Goal: Find specific page/section: Find specific page/section

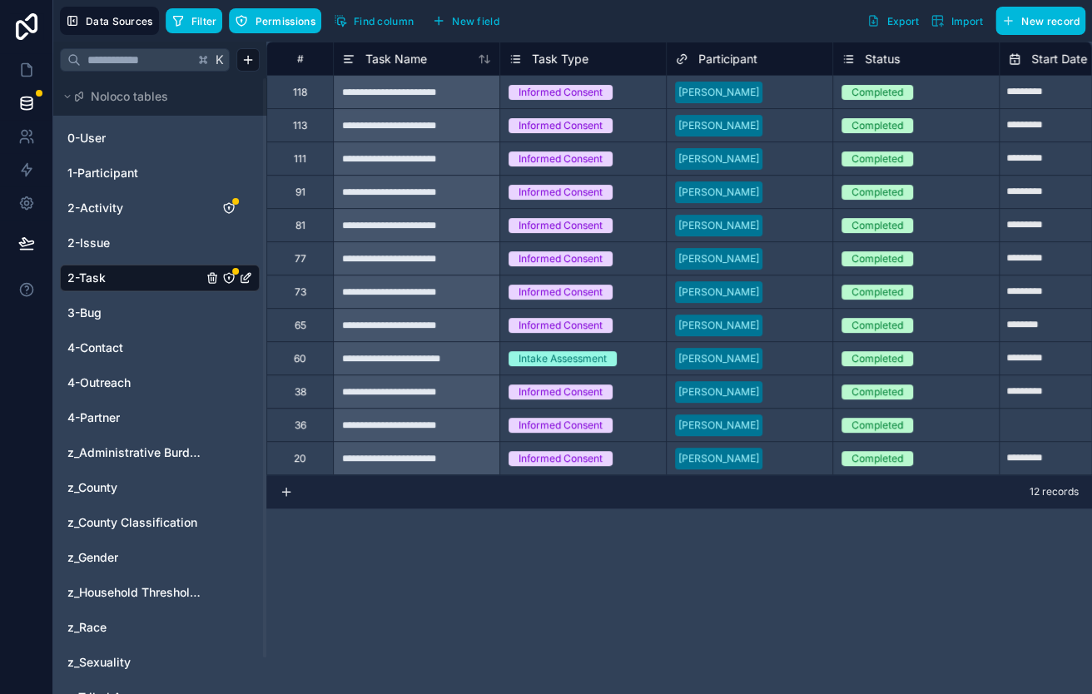
click at [201, 9] on button "Filter" at bounding box center [194, 20] width 57 height 25
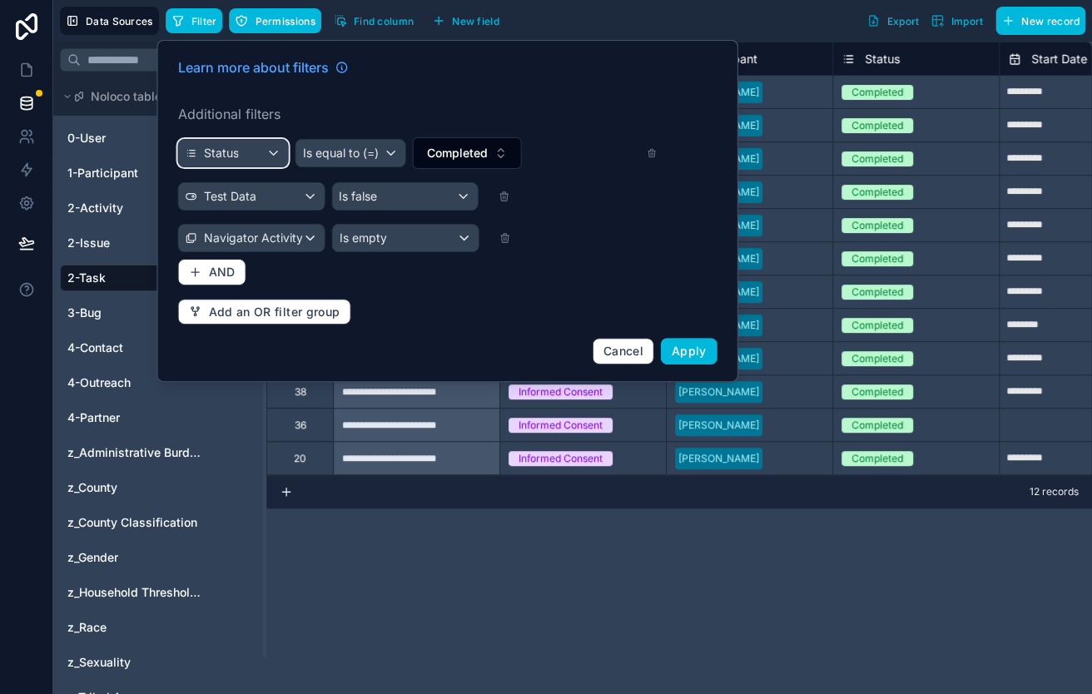
click at [275, 156] on div "Status" at bounding box center [233, 153] width 109 height 27
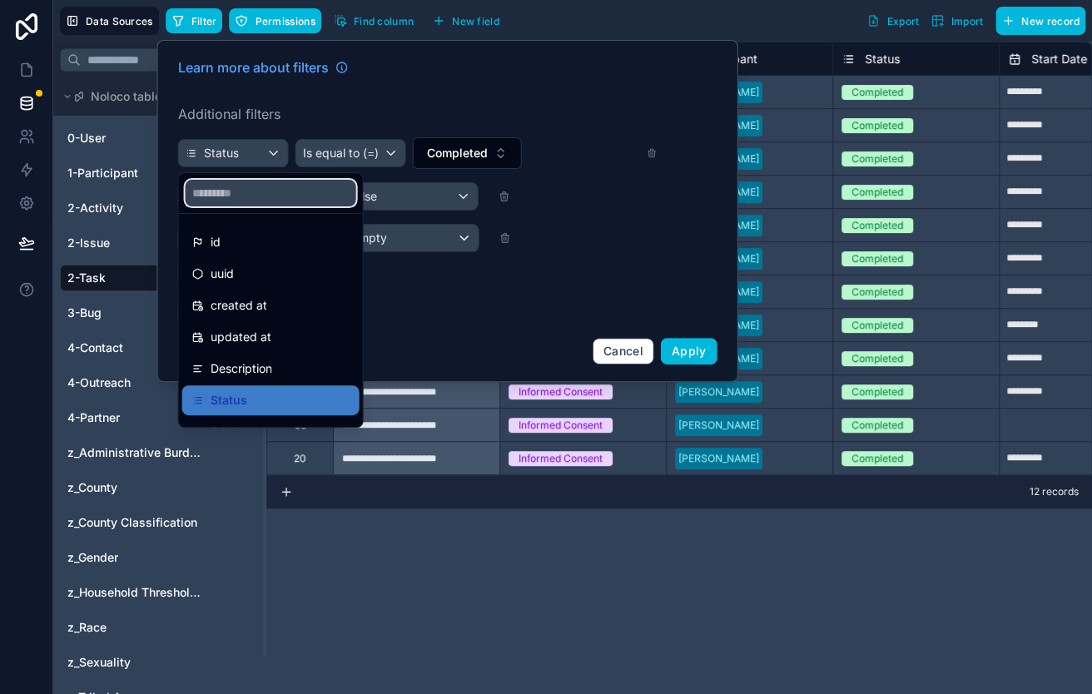
click at [265, 189] on input "text" at bounding box center [271, 193] width 171 height 27
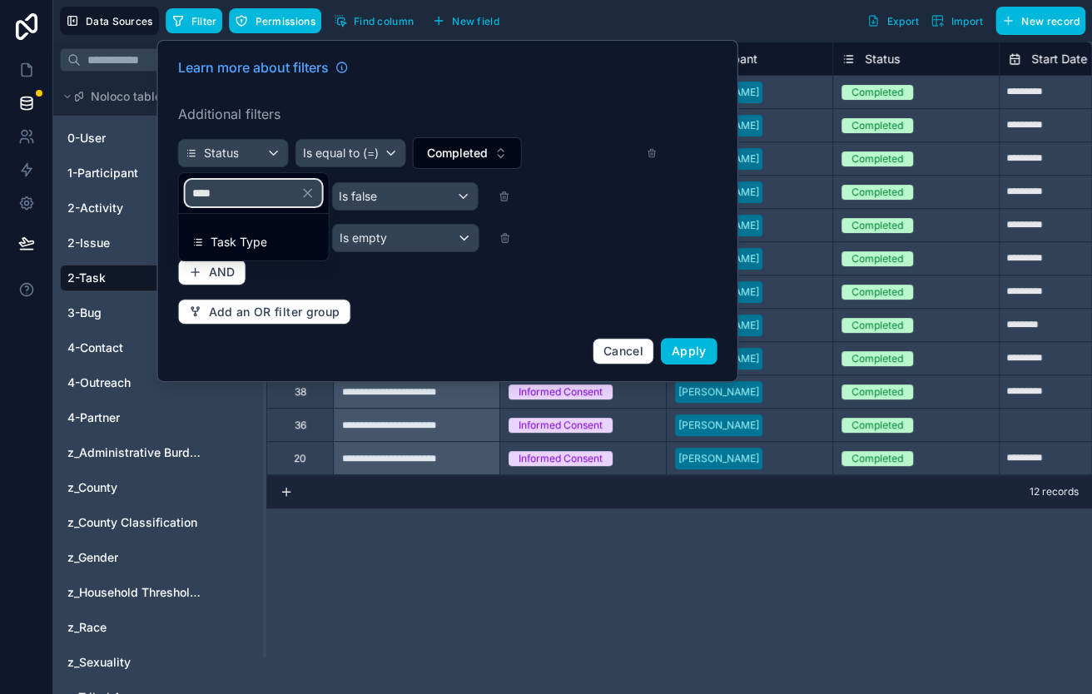
type input "****"
click at [239, 250] on span "Task Type" at bounding box center [239, 242] width 57 height 20
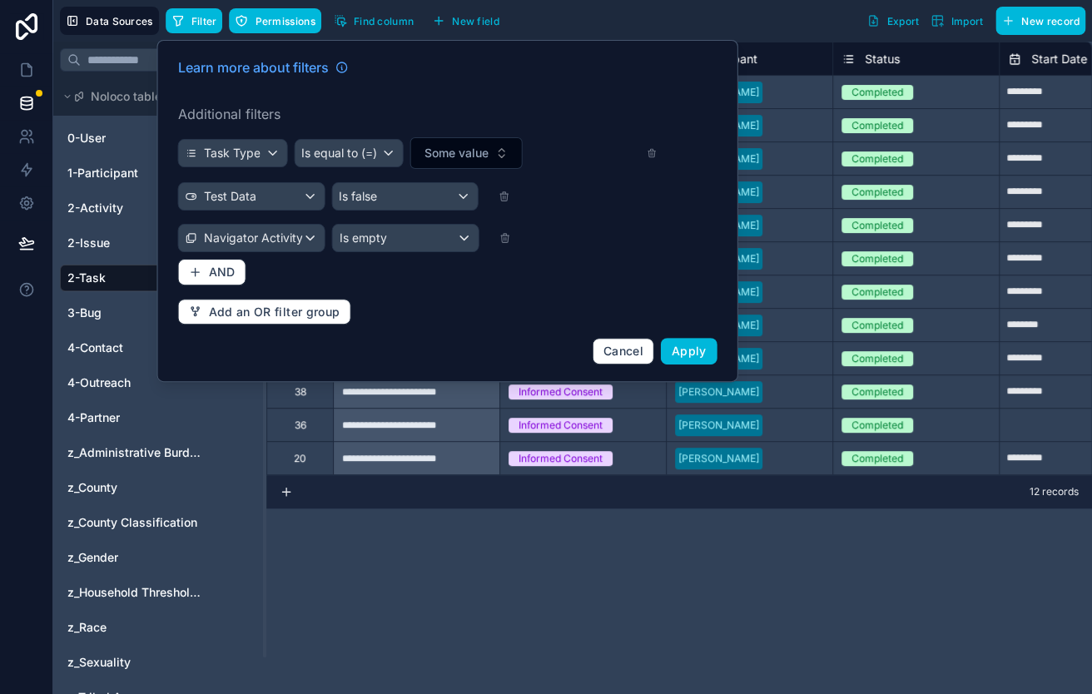
click at [438, 144] on button "Some value" at bounding box center [466, 153] width 112 height 32
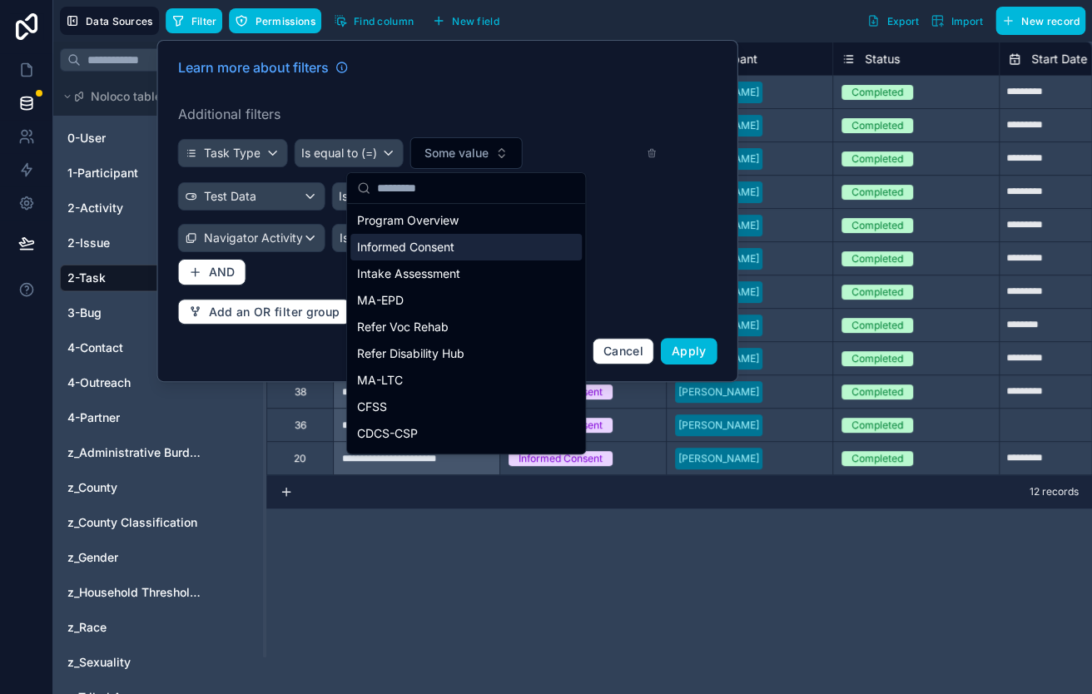
click at [424, 249] on div "Informed Consent" at bounding box center [465, 247] width 231 height 27
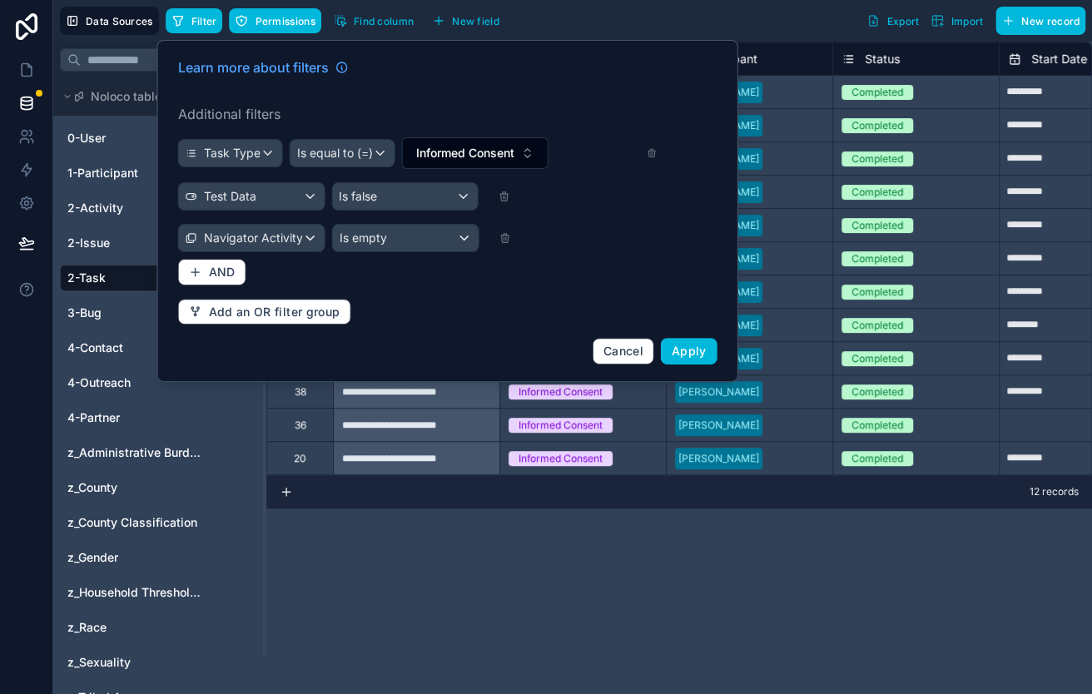
click at [503, 239] on icon at bounding box center [504, 238] width 12 height 12
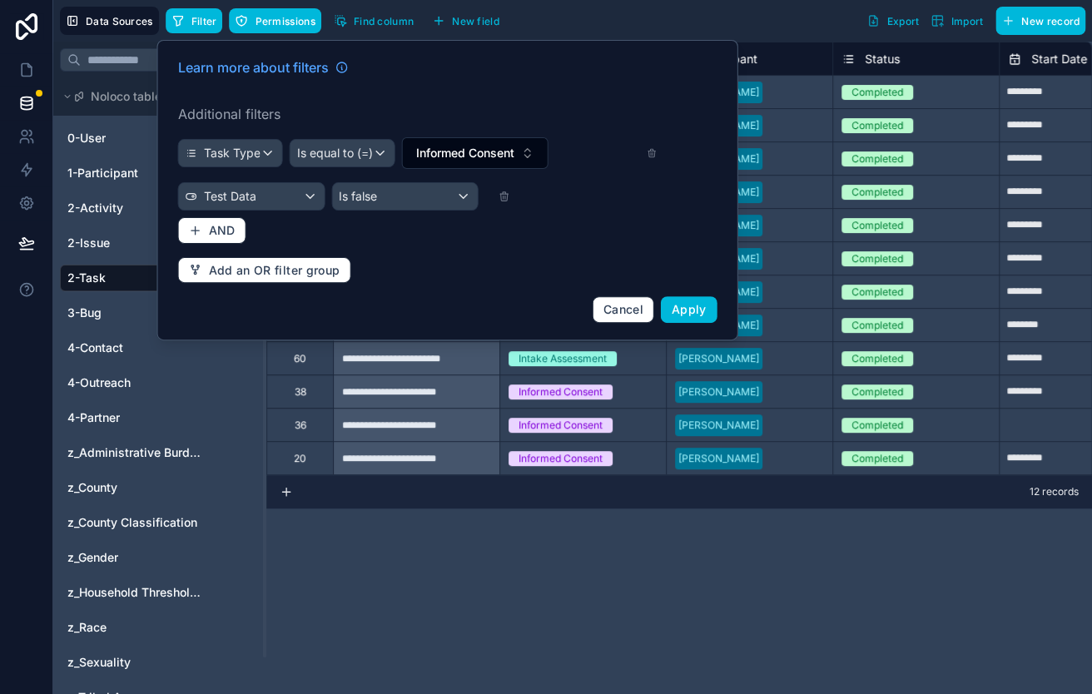
click at [698, 316] on span "Apply" at bounding box center [688, 309] width 35 height 14
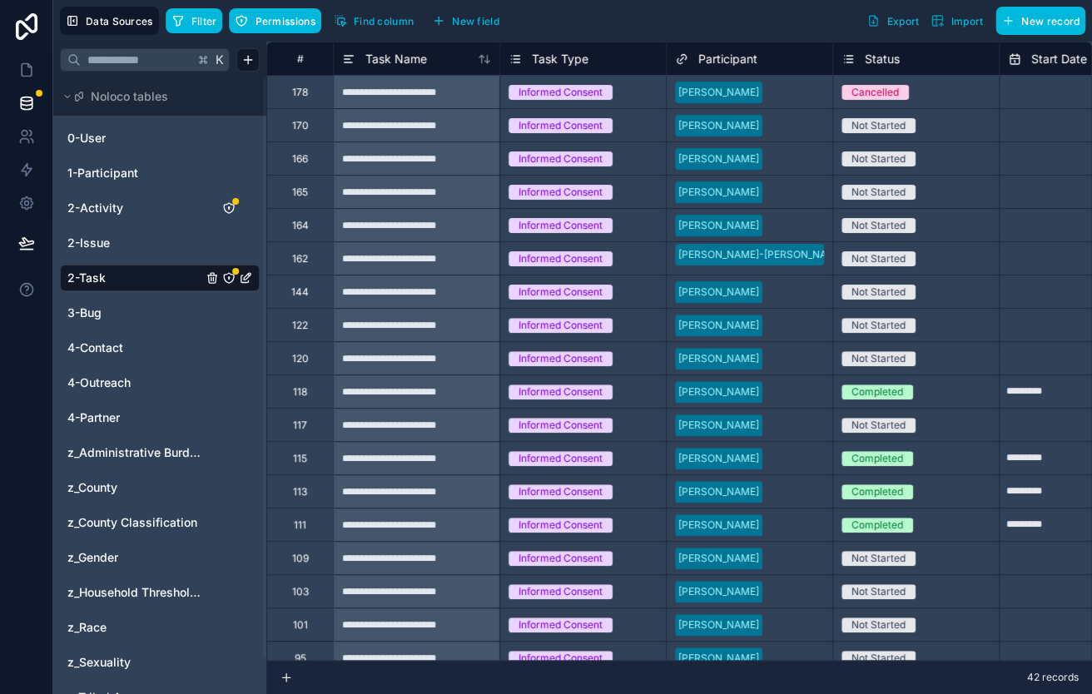
click at [974, 62] on div "Status" at bounding box center [915, 59] width 149 height 20
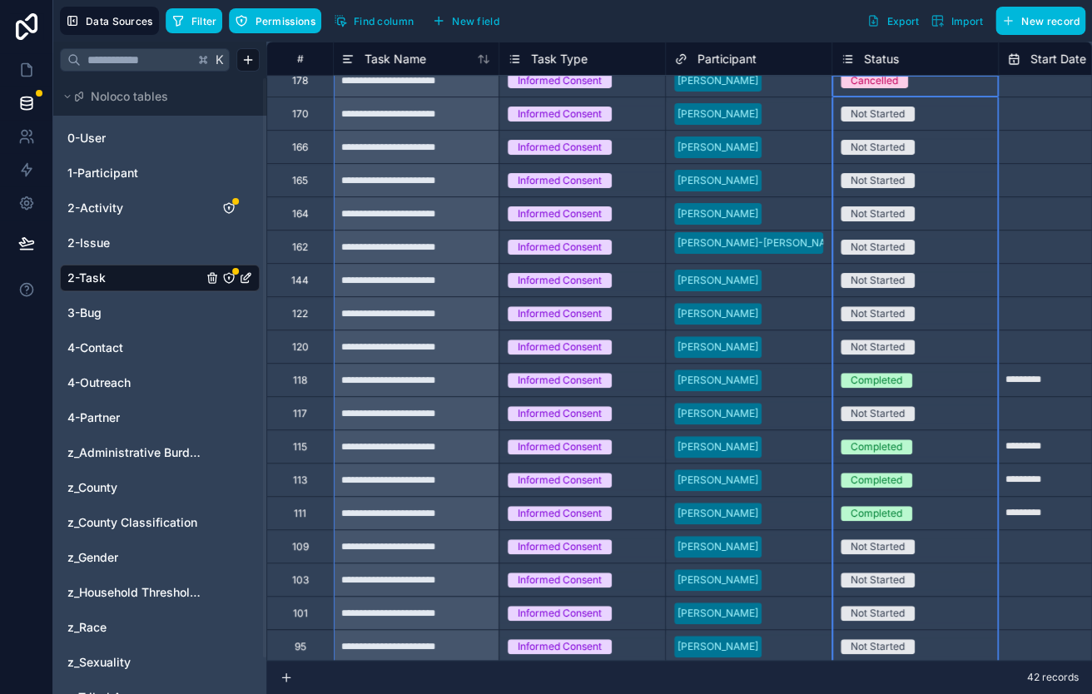
scroll to position [0, 1]
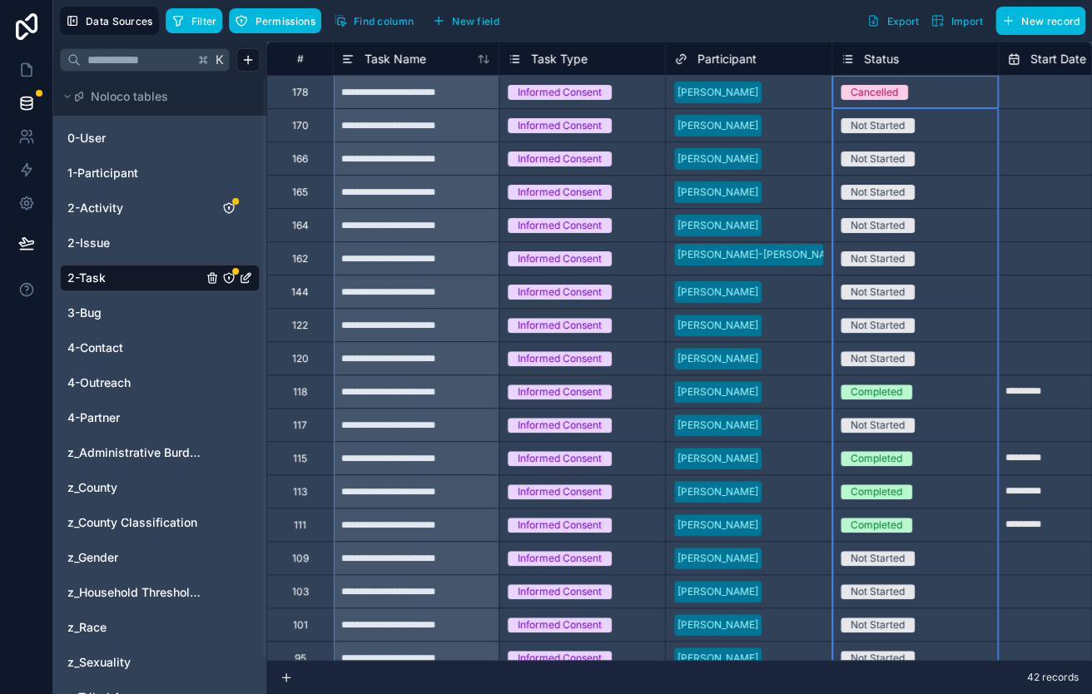
click at [183, 24] on icon "button" at bounding box center [177, 20] width 13 height 13
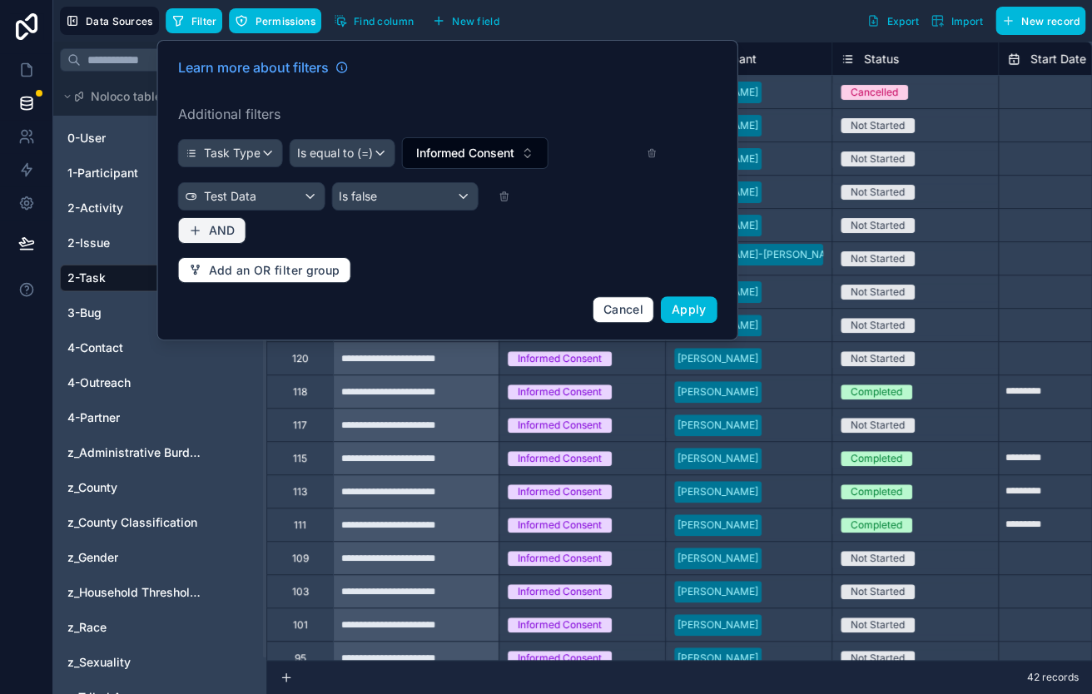
click at [222, 227] on span "AND" at bounding box center [222, 230] width 27 height 15
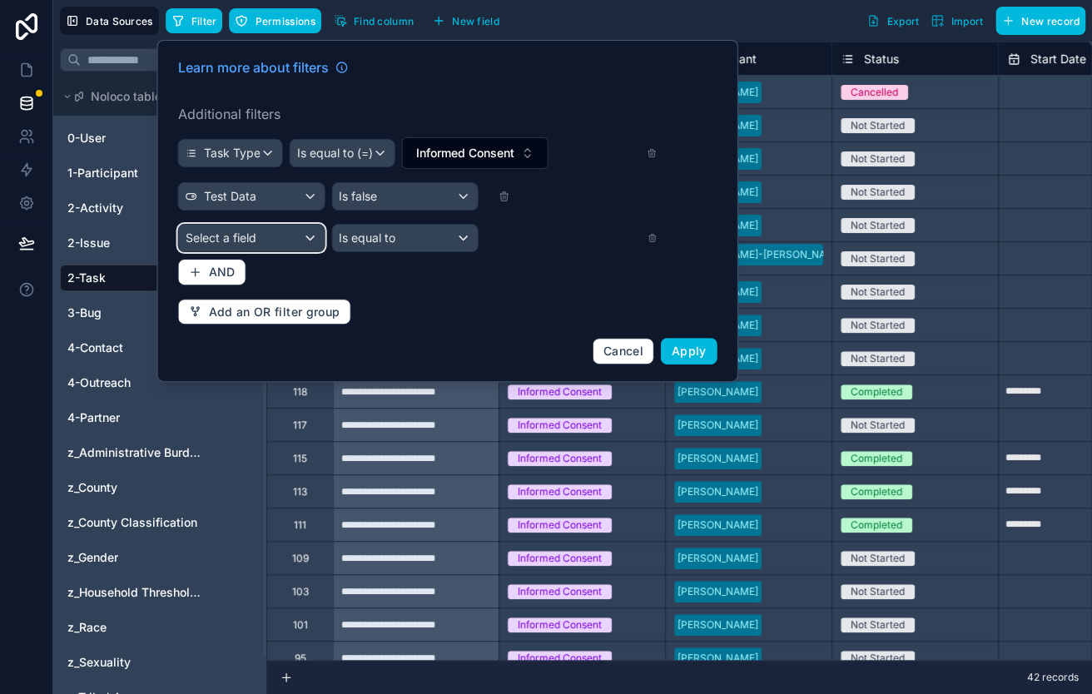
click at [268, 241] on div "Select a field" at bounding box center [252, 238] width 146 height 27
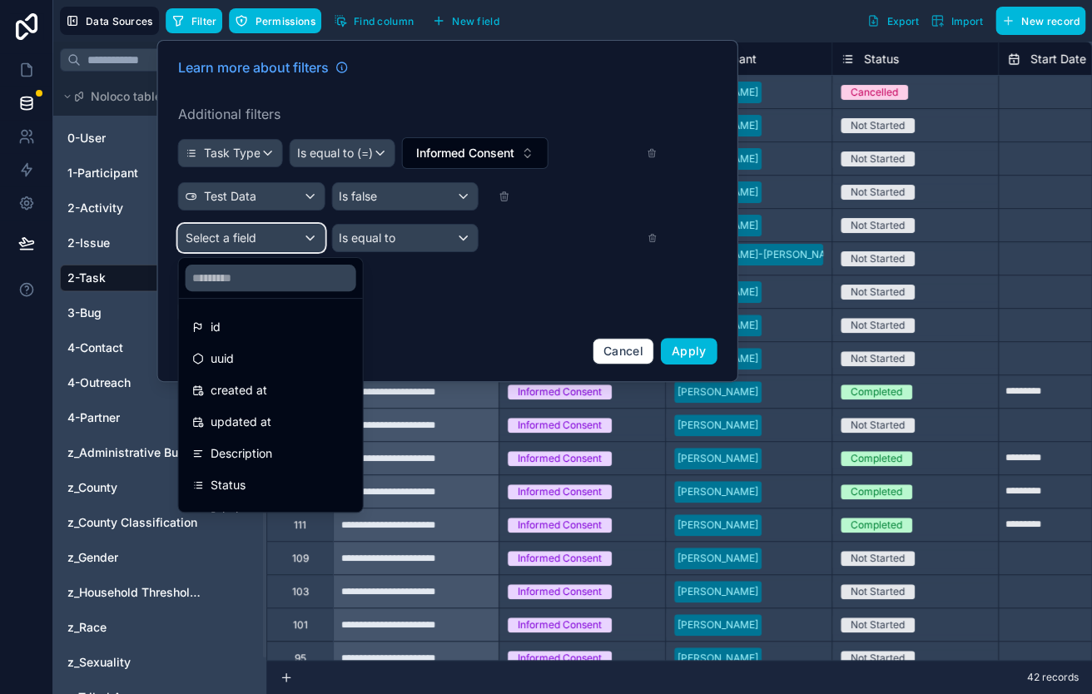
scroll to position [3, 0]
click at [248, 472] on div "Status" at bounding box center [270, 482] width 157 height 20
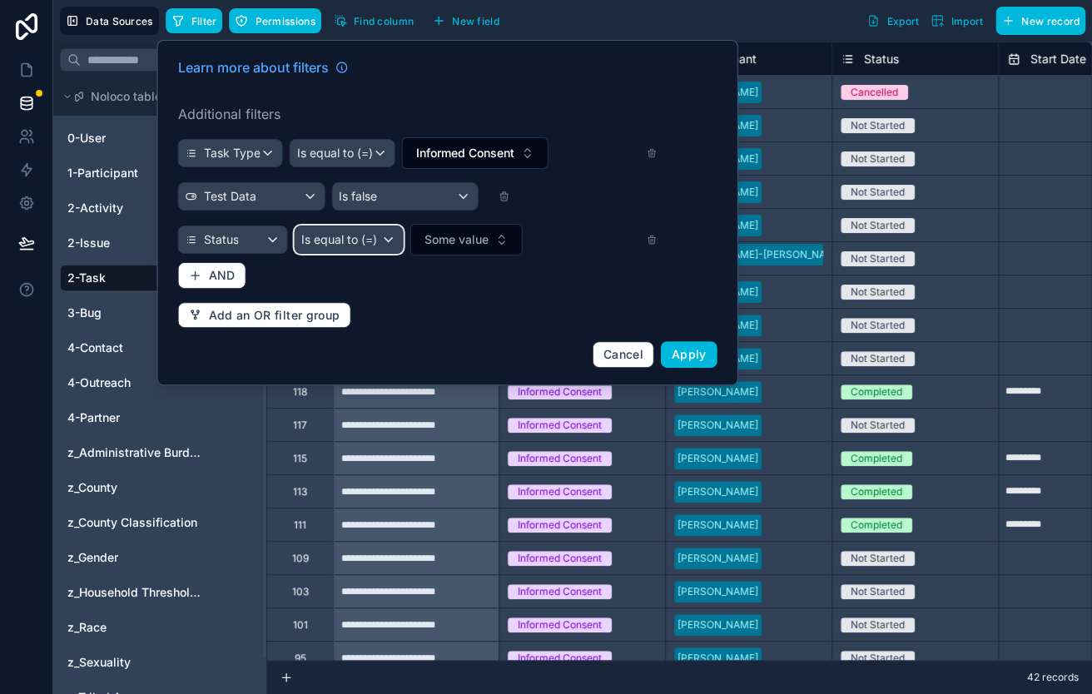
click at [388, 240] on div "Is equal to (=)" at bounding box center [349, 239] width 108 height 27
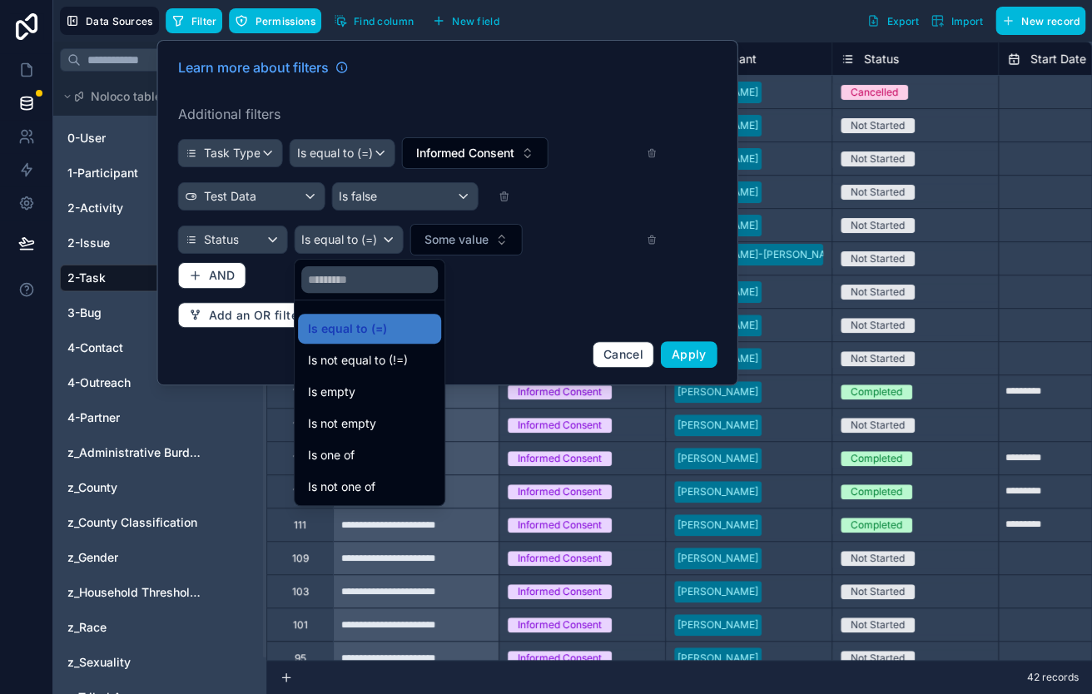
click at [374, 357] on span "Is not equal to (!=)" at bounding box center [358, 360] width 100 height 20
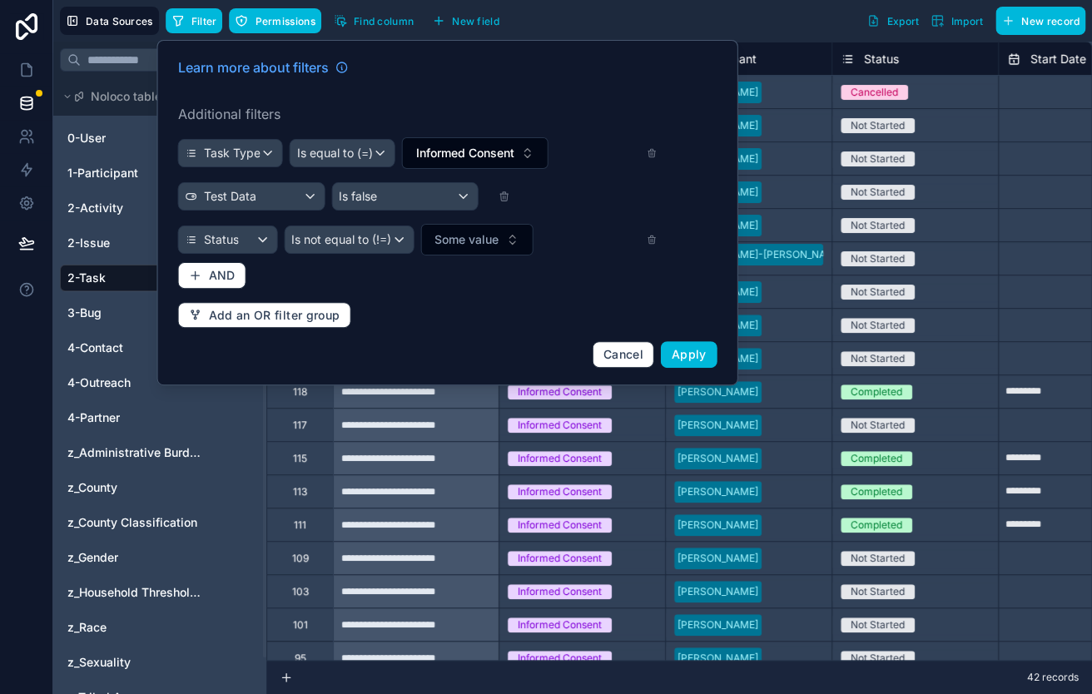
click at [463, 237] on span "Some value" at bounding box center [466, 239] width 64 height 17
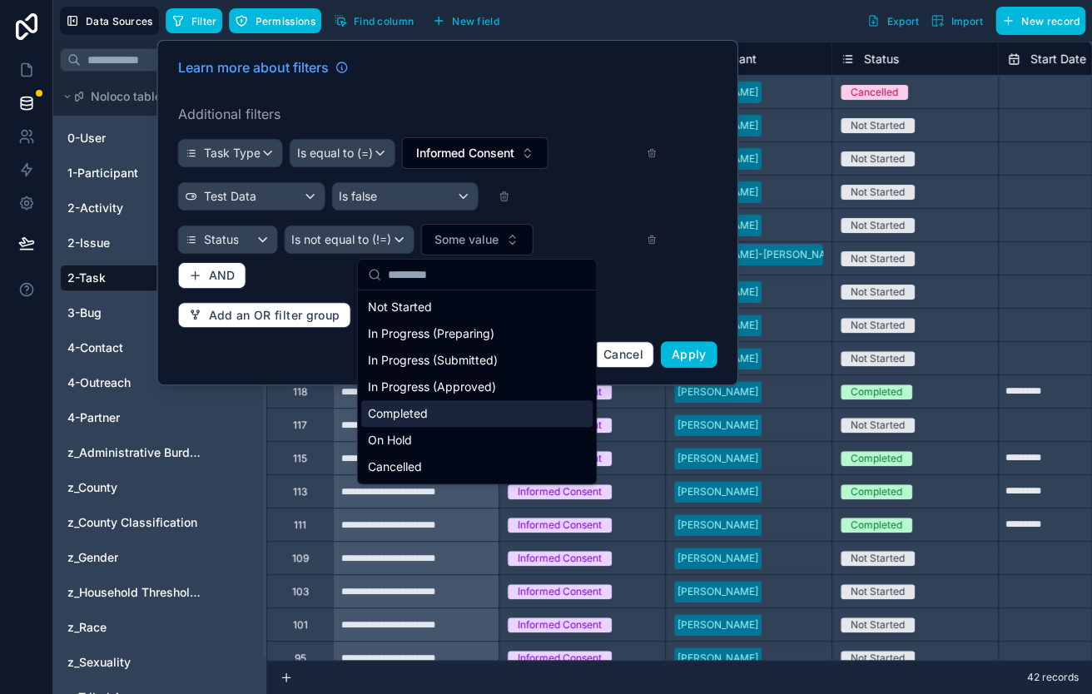
click at [434, 414] on div "Completed" at bounding box center [476, 413] width 231 height 27
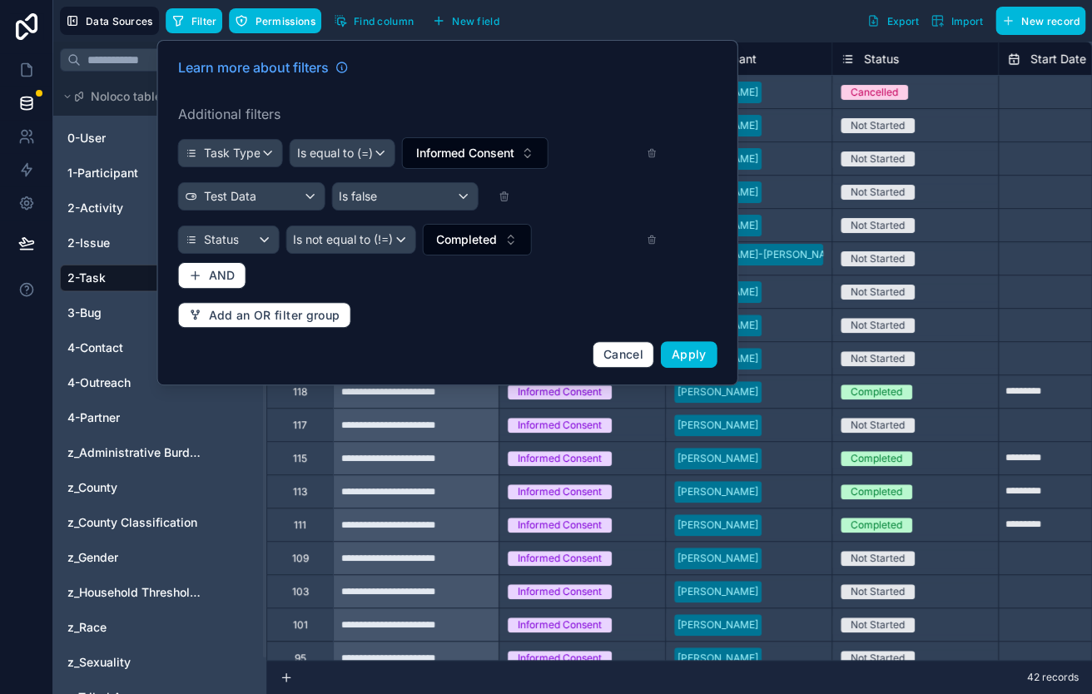
drag, startPoint x: 434, startPoint y: 414, endPoint x: 479, endPoint y: 282, distance: 139.7
click at [502, 240] on button "Completed" at bounding box center [476, 240] width 109 height 32
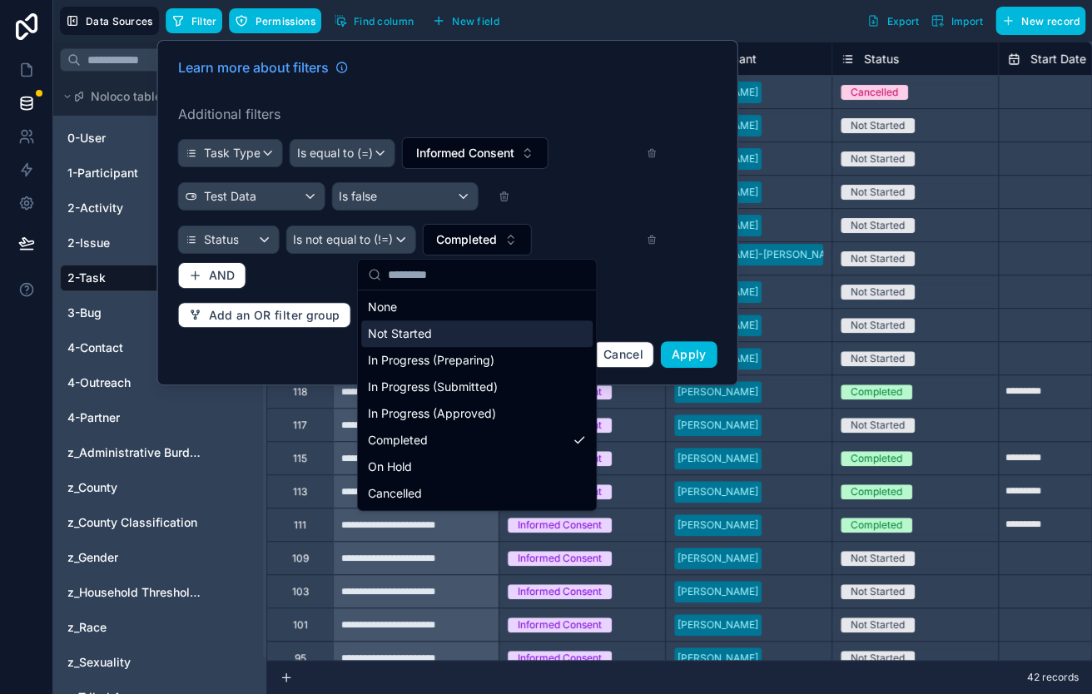
click at [470, 333] on div "Not Started" at bounding box center [476, 333] width 231 height 27
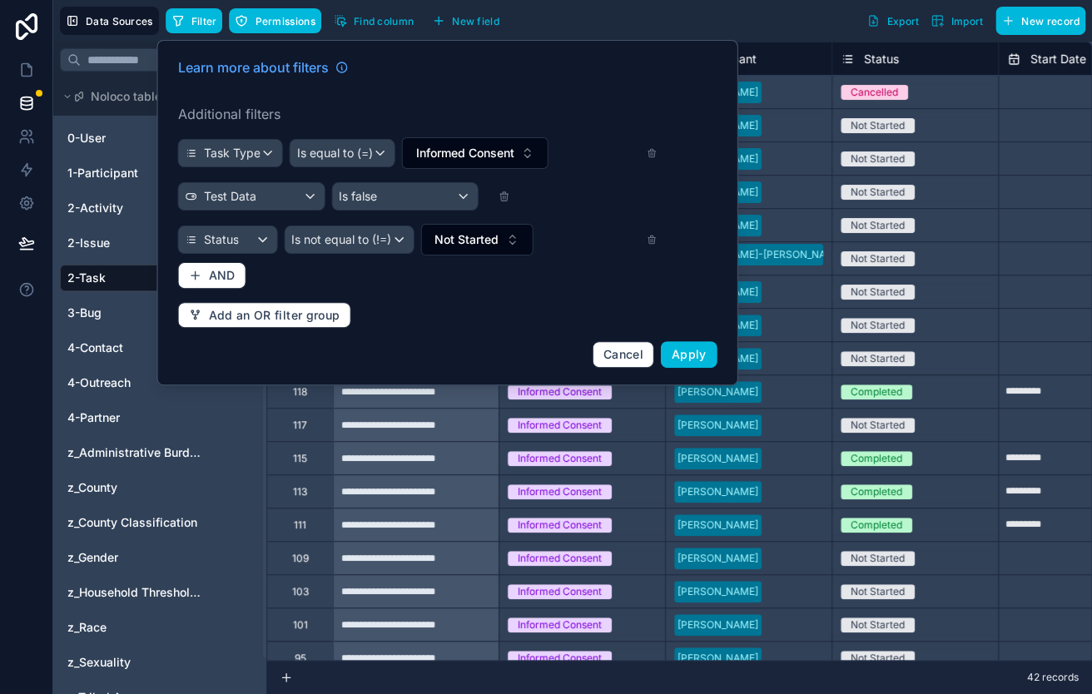
click at [699, 356] on span "Apply" at bounding box center [688, 354] width 35 height 14
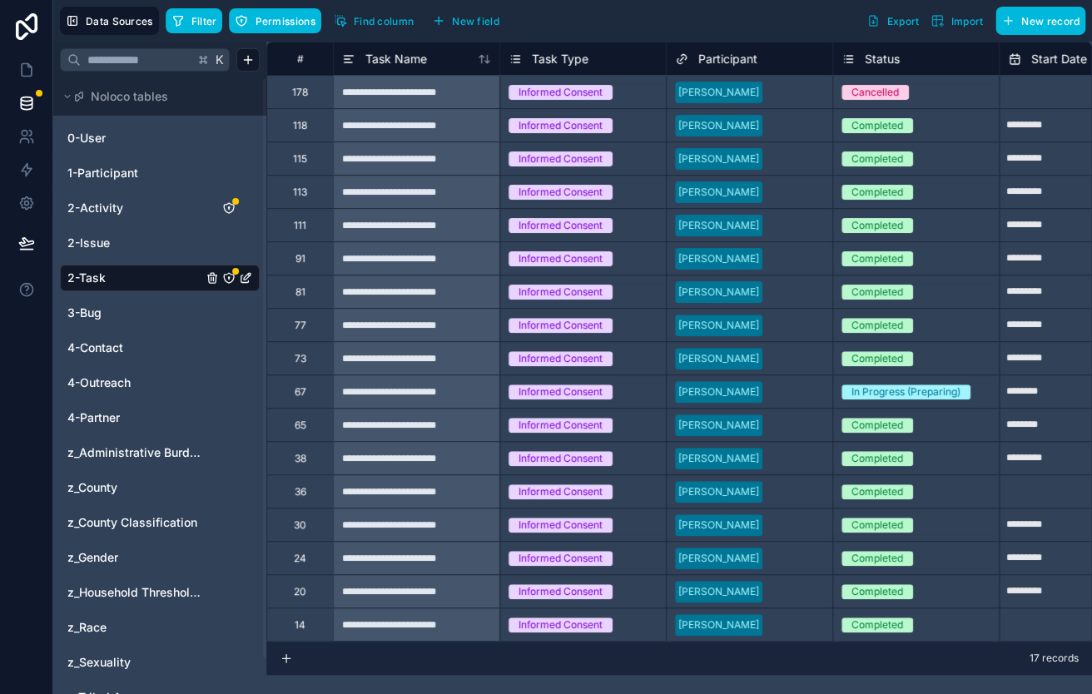
click at [193, 25] on span "Filter" at bounding box center [204, 21] width 26 height 12
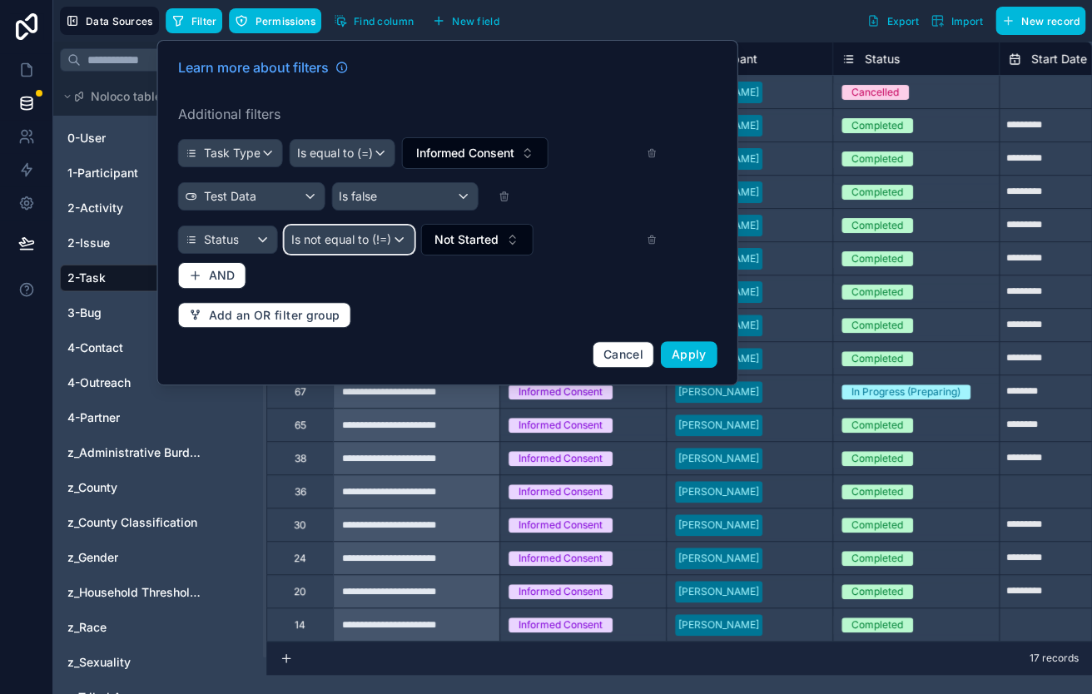
click at [402, 243] on div "Is not equal to (!=)" at bounding box center [349, 239] width 128 height 27
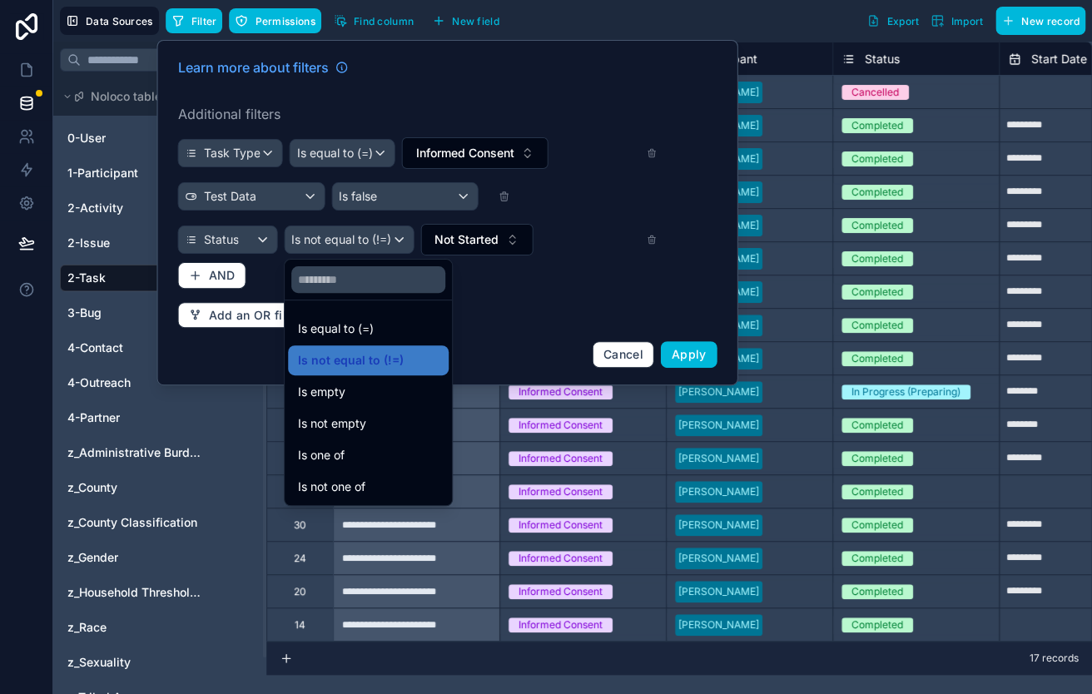
click at [389, 478] on div "Is not one of" at bounding box center [368, 487] width 141 height 20
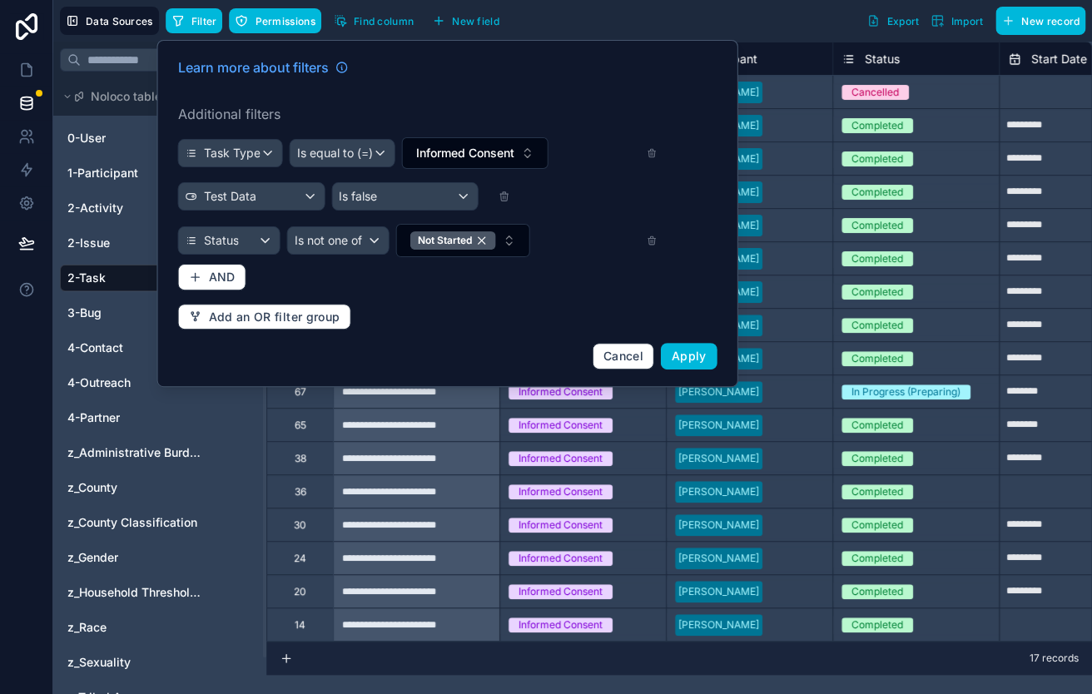
click at [515, 234] on button "Not Started" at bounding box center [463, 240] width 134 height 33
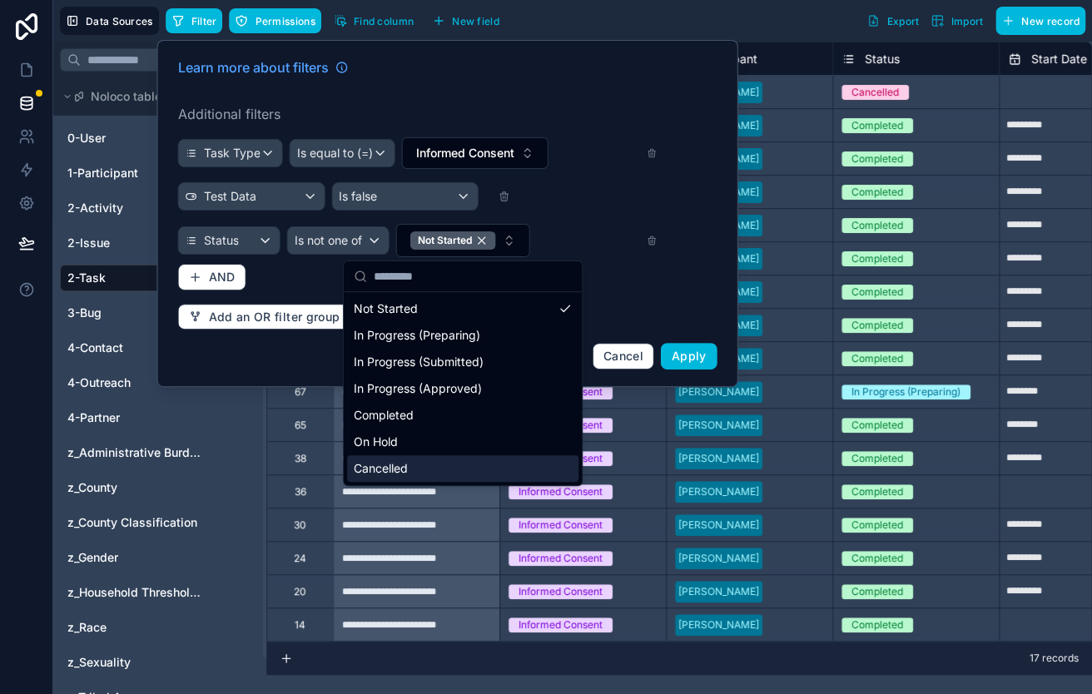
click at [455, 468] on div "Cancelled" at bounding box center [462, 468] width 231 height 27
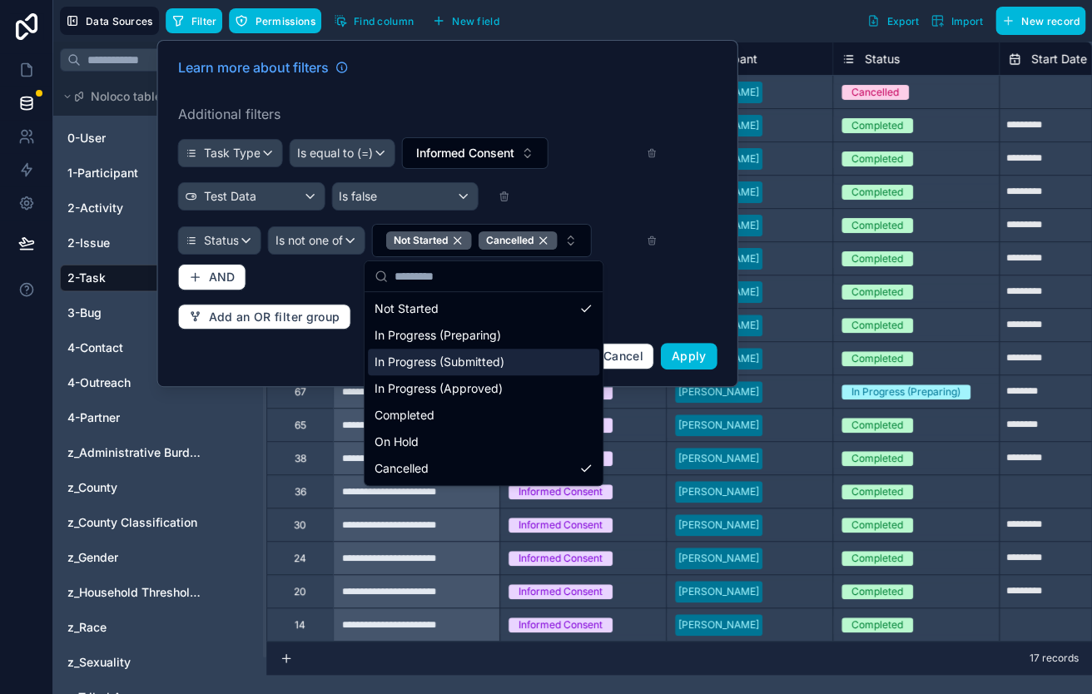
click at [688, 355] on span "Apply" at bounding box center [688, 356] width 35 height 14
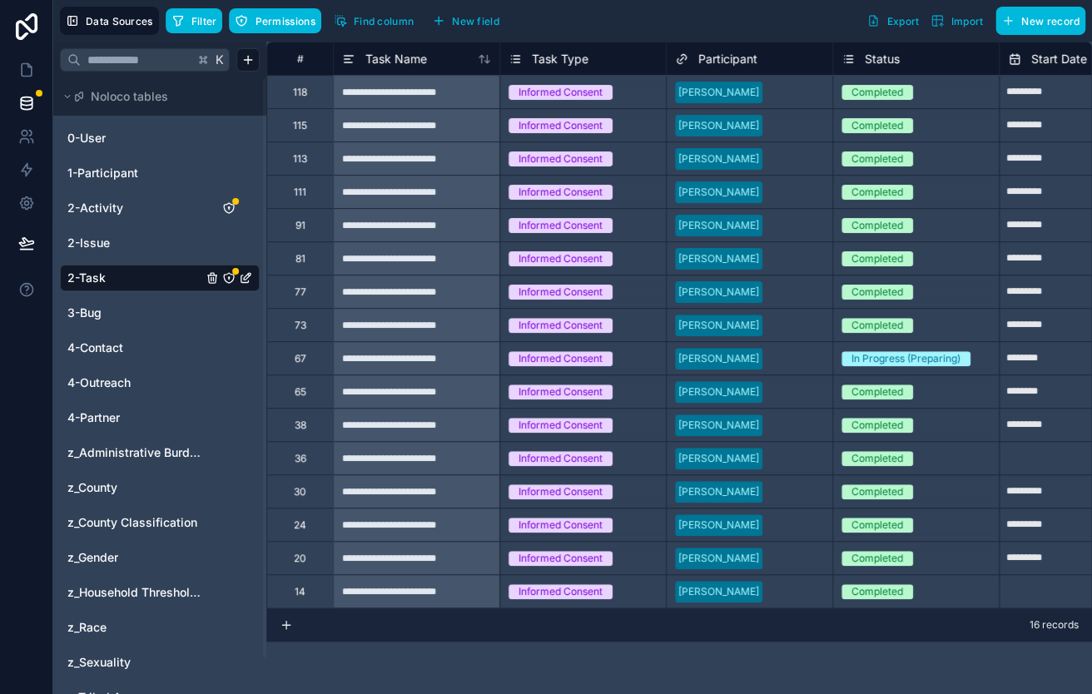
click at [187, 14] on button "Filter" at bounding box center [194, 20] width 57 height 25
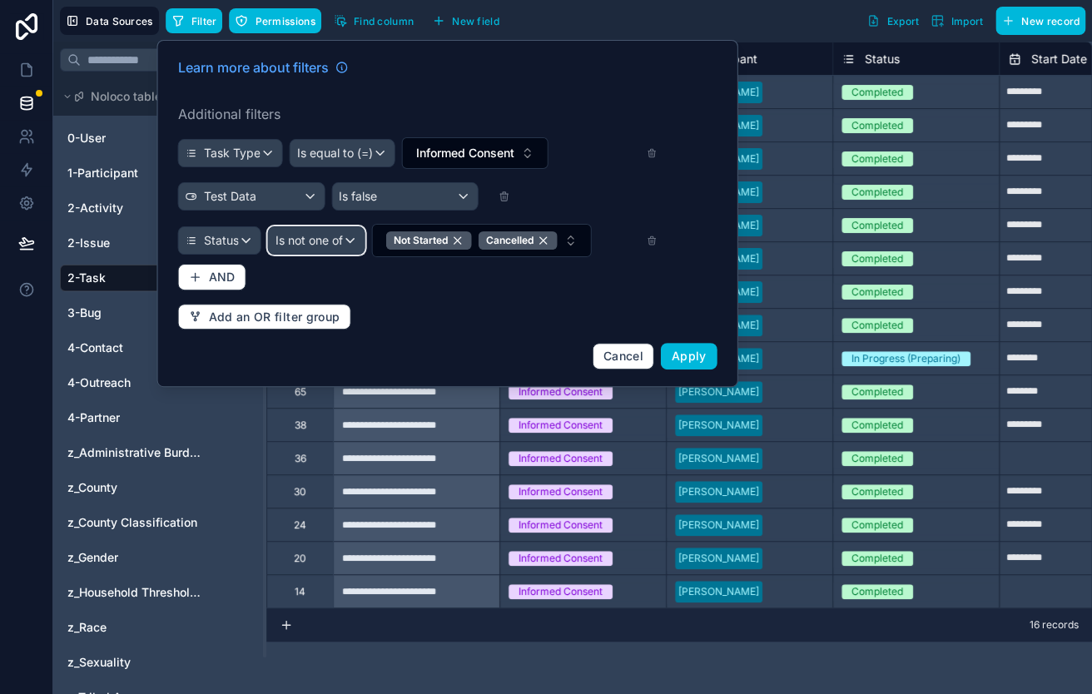
click at [350, 241] on div "Is not one of" at bounding box center [317, 240] width 96 height 27
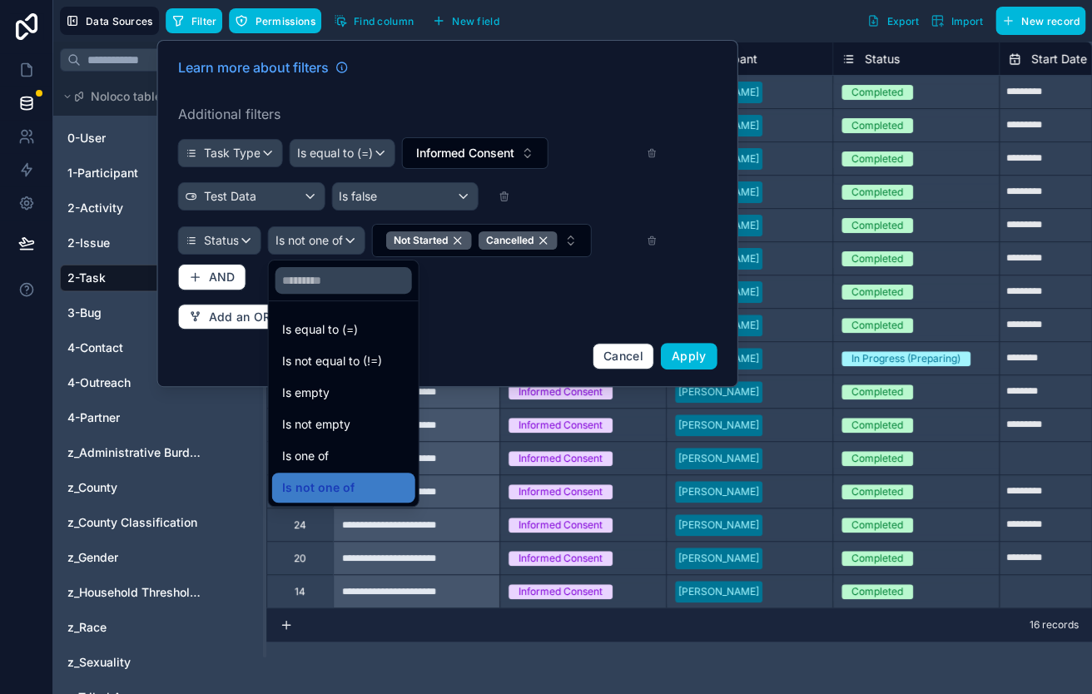
click at [346, 453] on div "Is one of" at bounding box center [343, 456] width 123 height 20
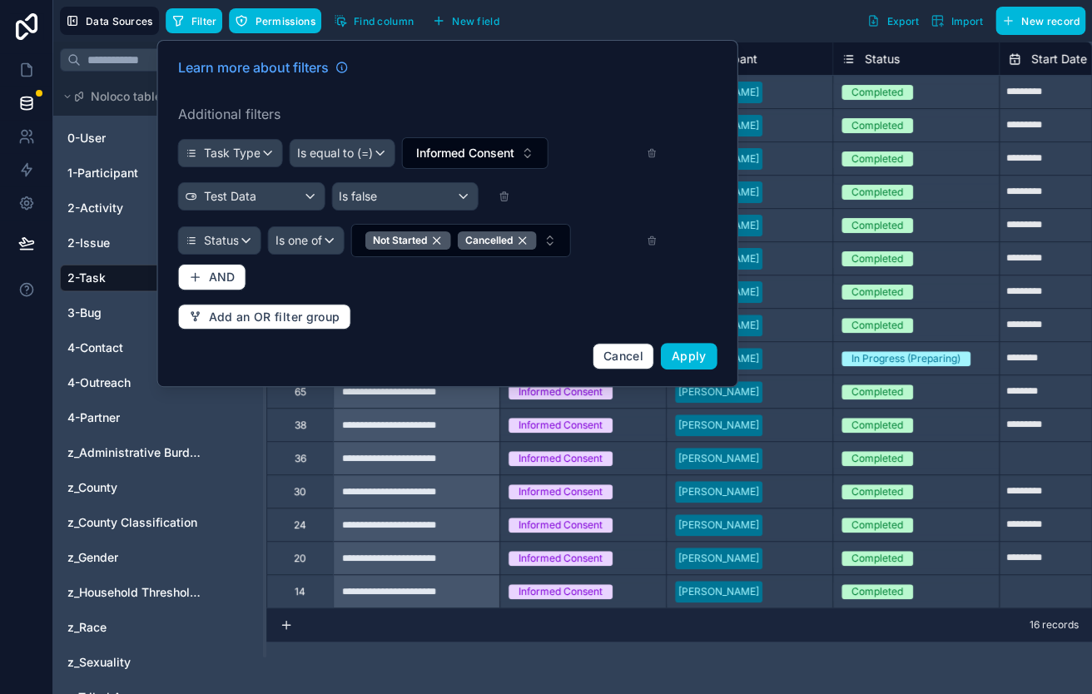
click at [688, 354] on span "Apply" at bounding box center [688, 356] width 35 height 14
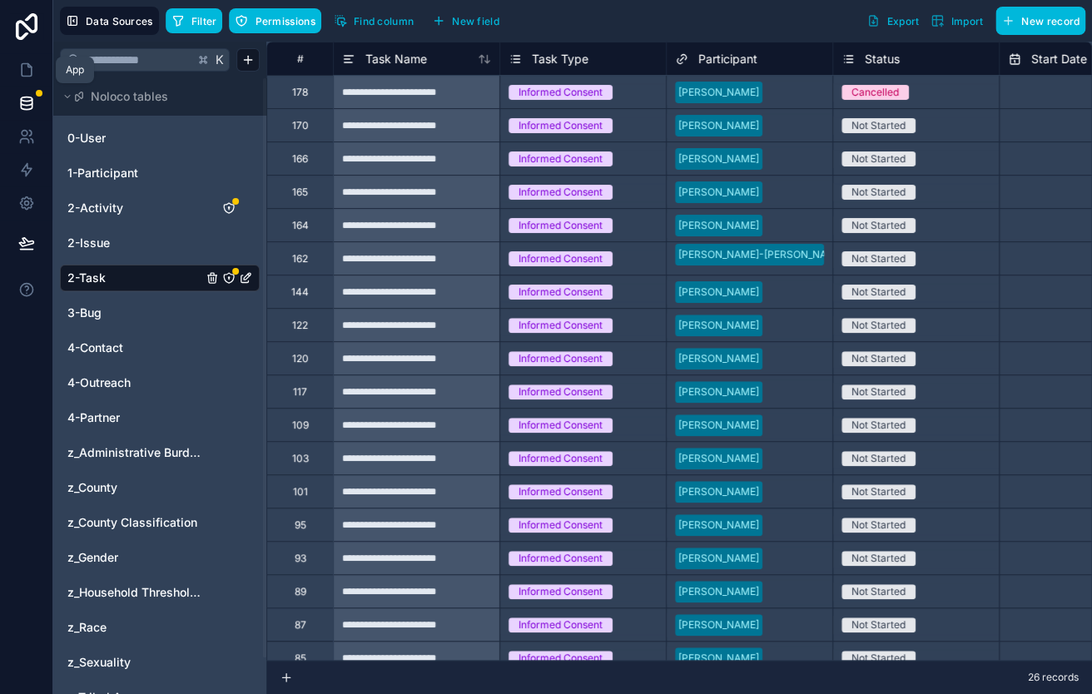
click at [29, 70] on icon at bounding box center [26, 70] width 17 height 17
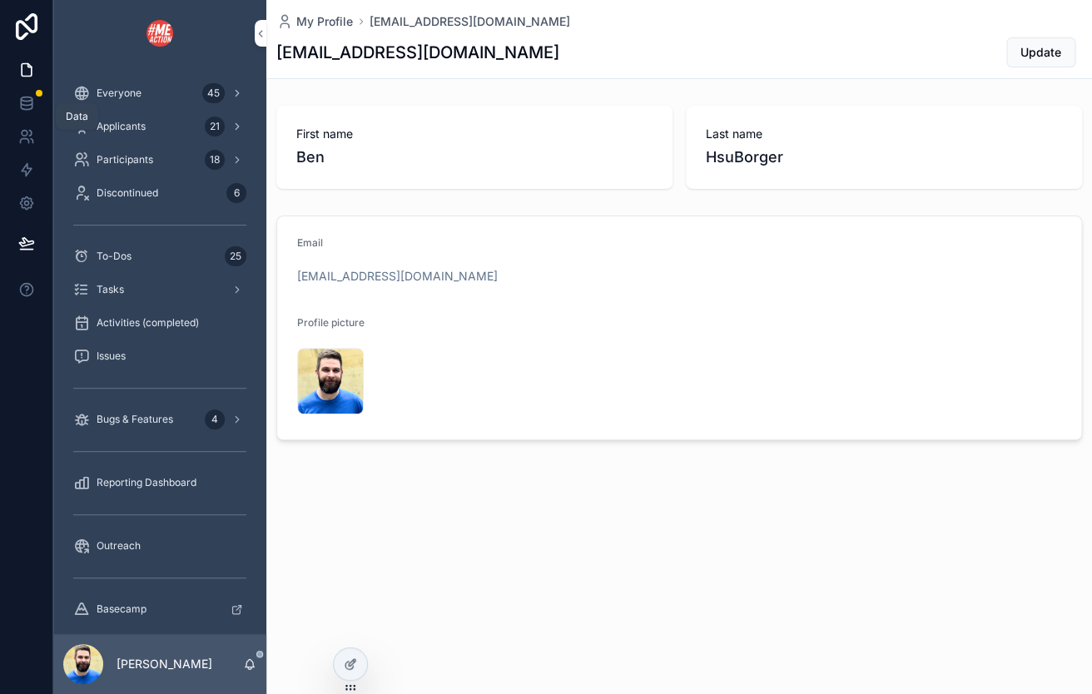
click at [28, 107] on icon at bounding box center [26, 103] width 17 height 17
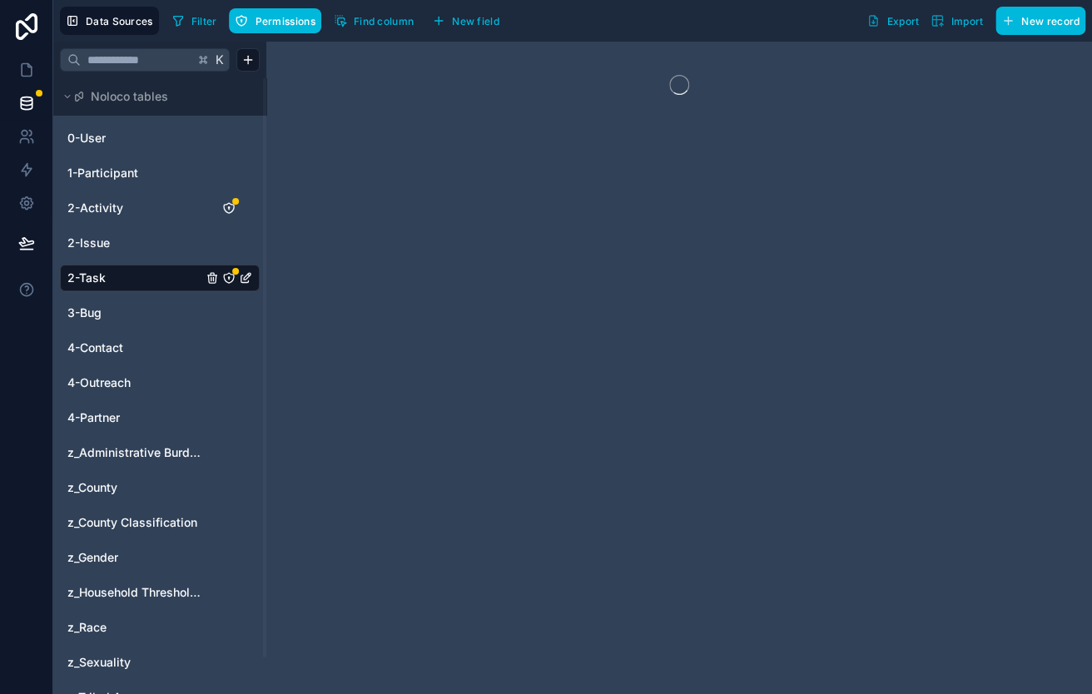
click at [102, 181] on div "1-Participant" at bounding box center [160, 173] width 200 height 27
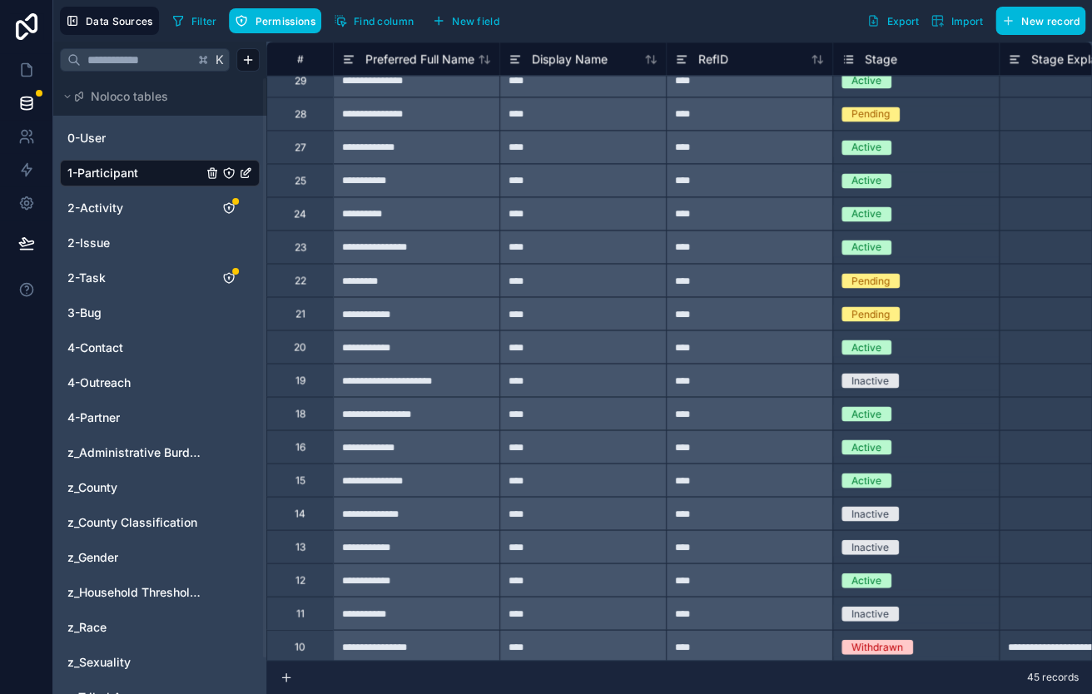
scroll to position [913, 0]
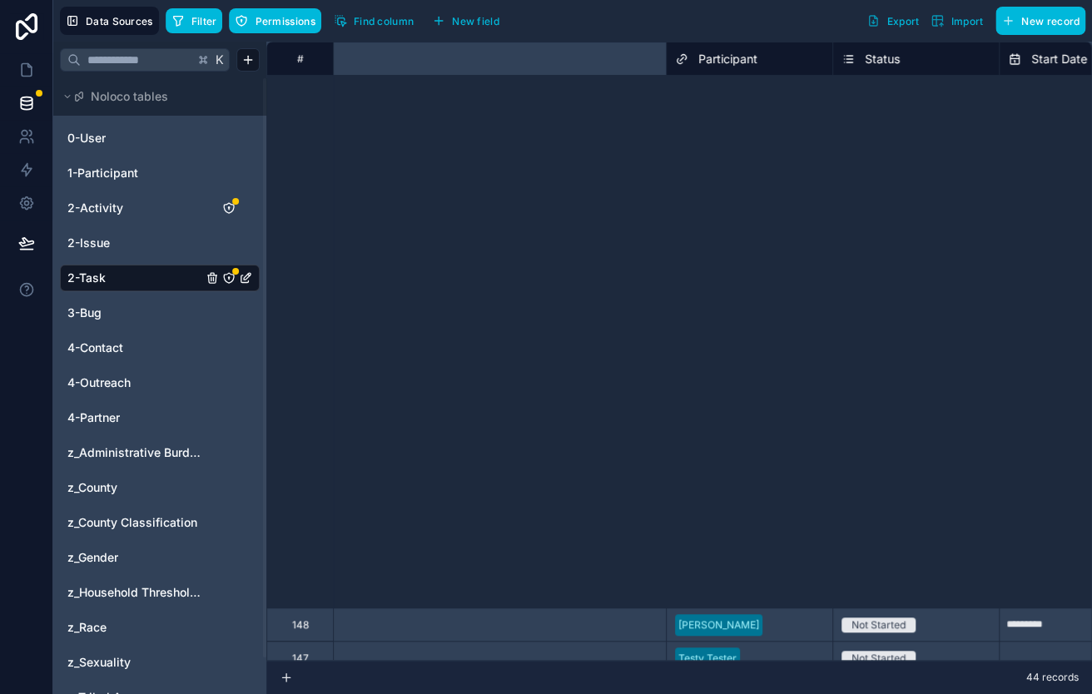
scroll to position [732, 574]
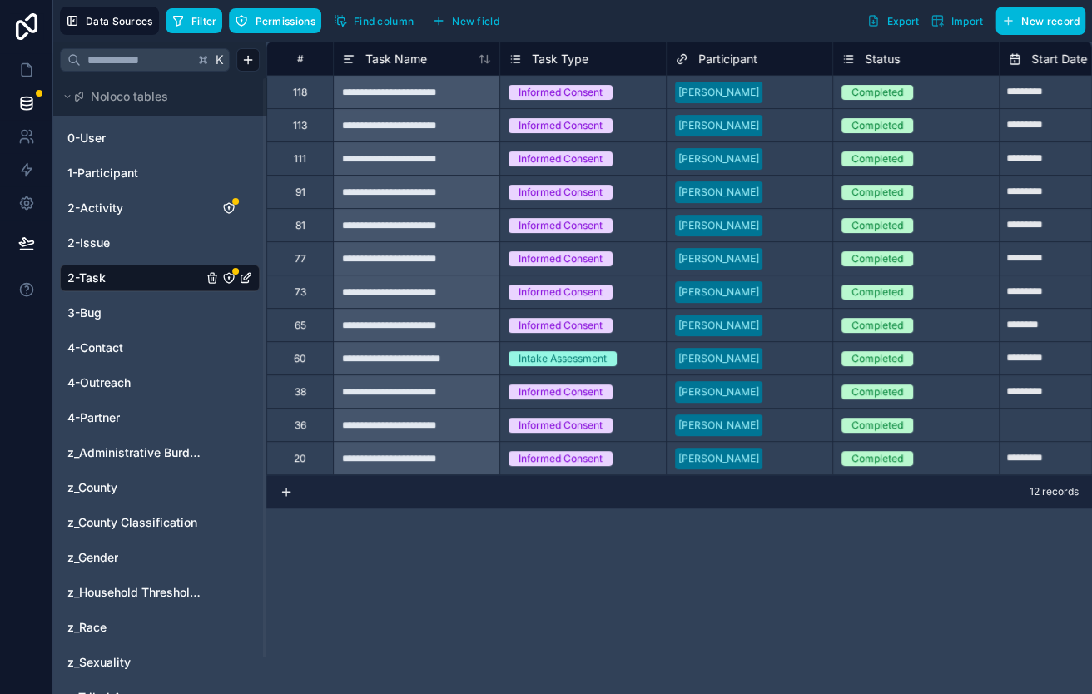
scroll to position [0, 47]
